Goal: Obtain resource: Obtain resource

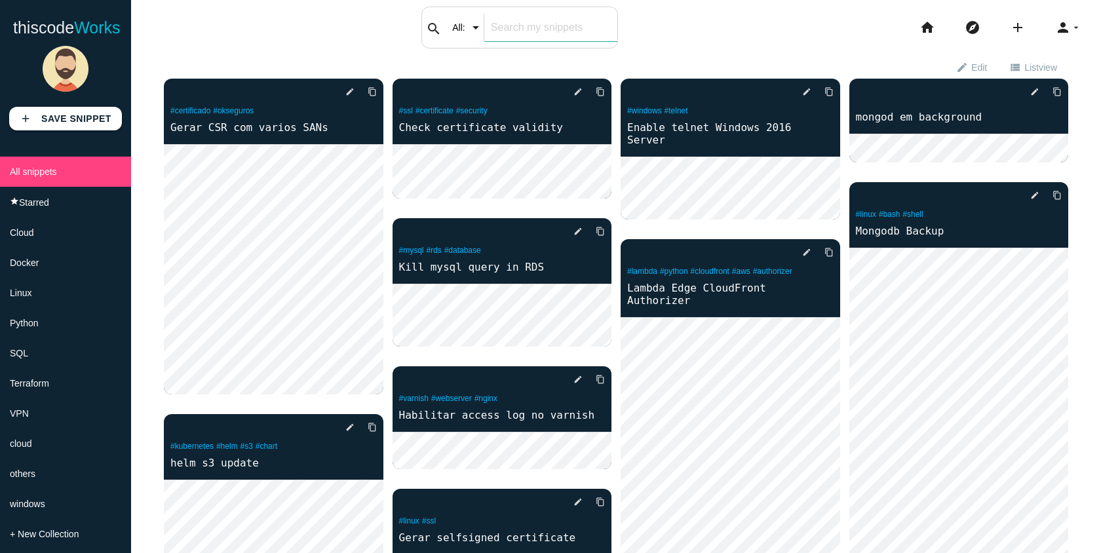
click at [507, 34] on input "text" at bounding box center [550, 28] width 133 height 28
type input "varnish"
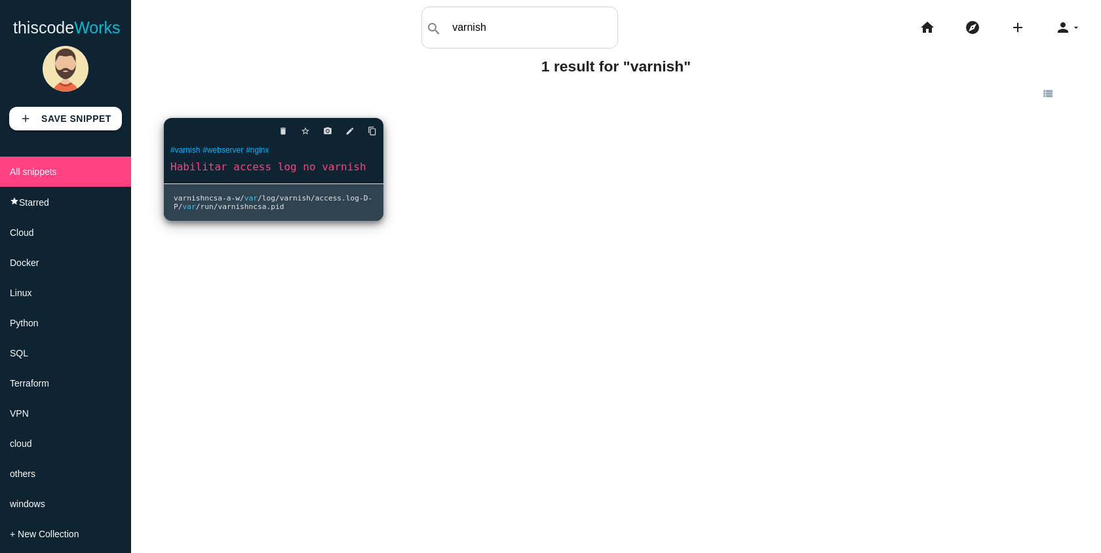
click at [289, 172] on link "Habilitar access log no varnish" at bounding box center [274, 166] width 220 height 15
click at [307, 203] on pre "varnishncsa - a - w / var / log / varnish / access . log - D - P / var / run / …" at bounding box center [274, 202] width 220 height 37
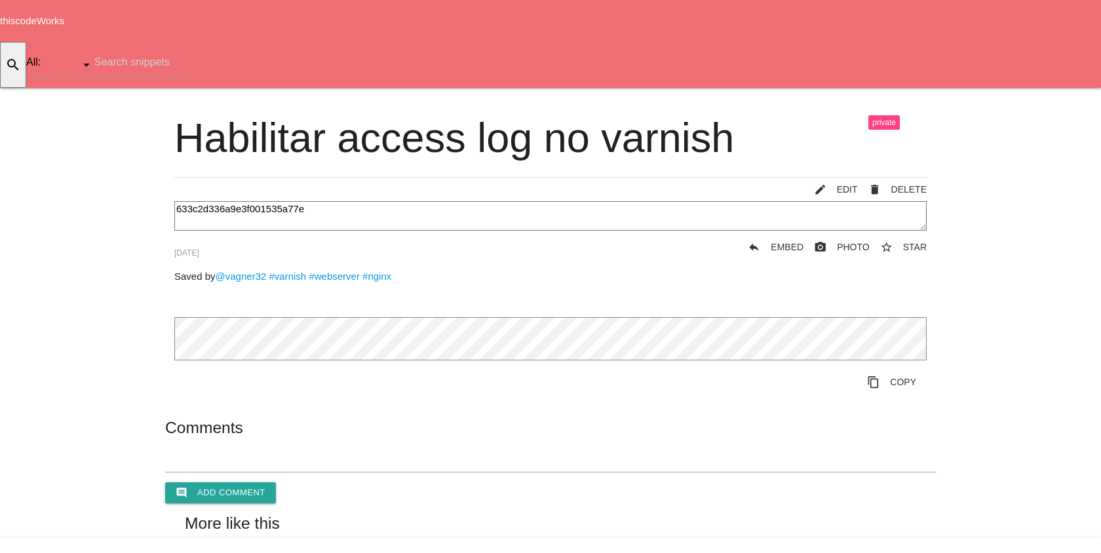
click at [872, 370] on icon "content_copy" at bounding box center [873, 382] width 13 height 24
click at [890, 370] on link "content_copy COPY" at bounding box center [892, 382] width 70 height 24
